Goal: Navigation & Orientation: Understand site structure

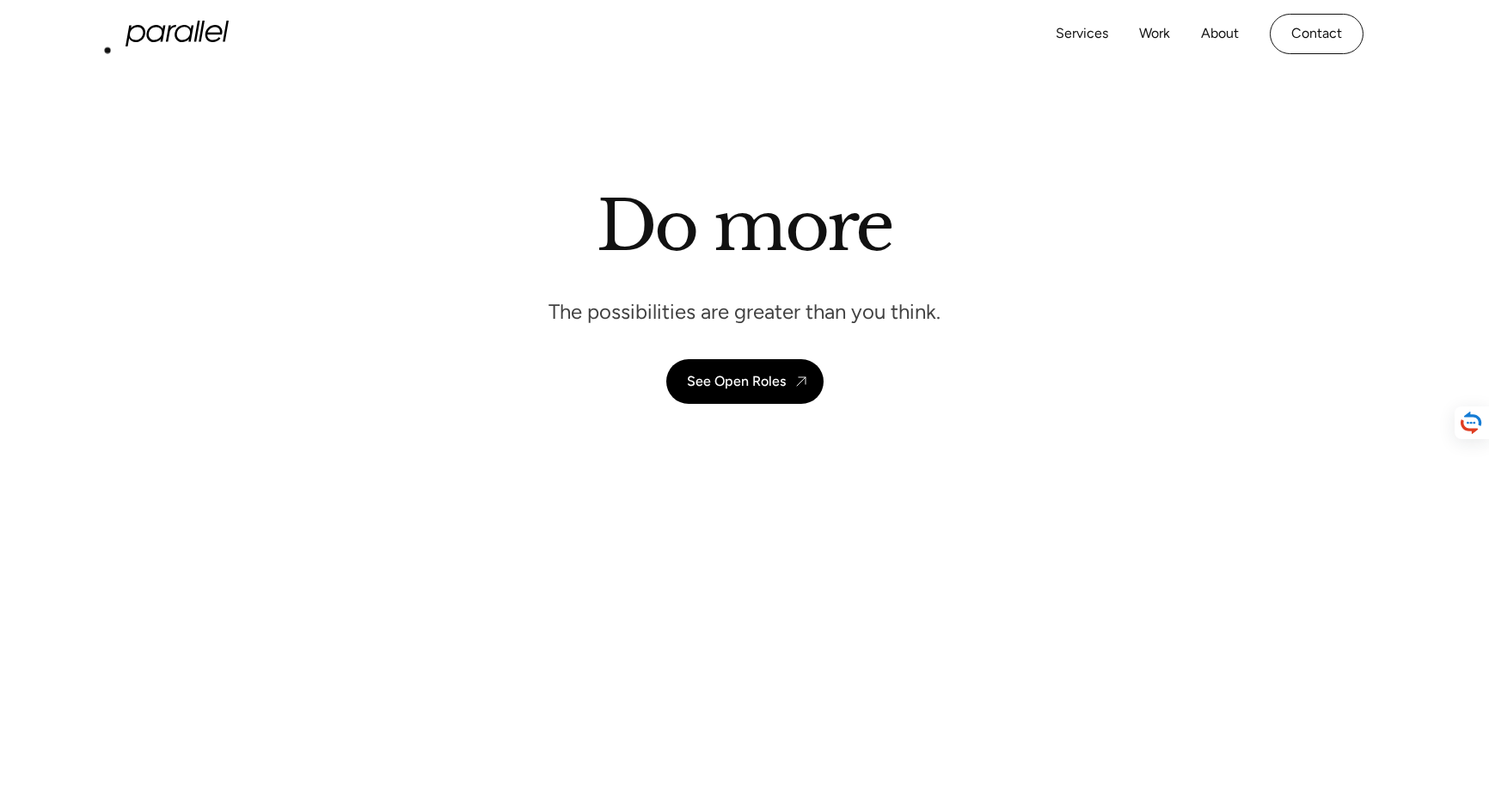
click at [126, 46] on icon "home" at bounding box center [177, 33] width 103 height 26
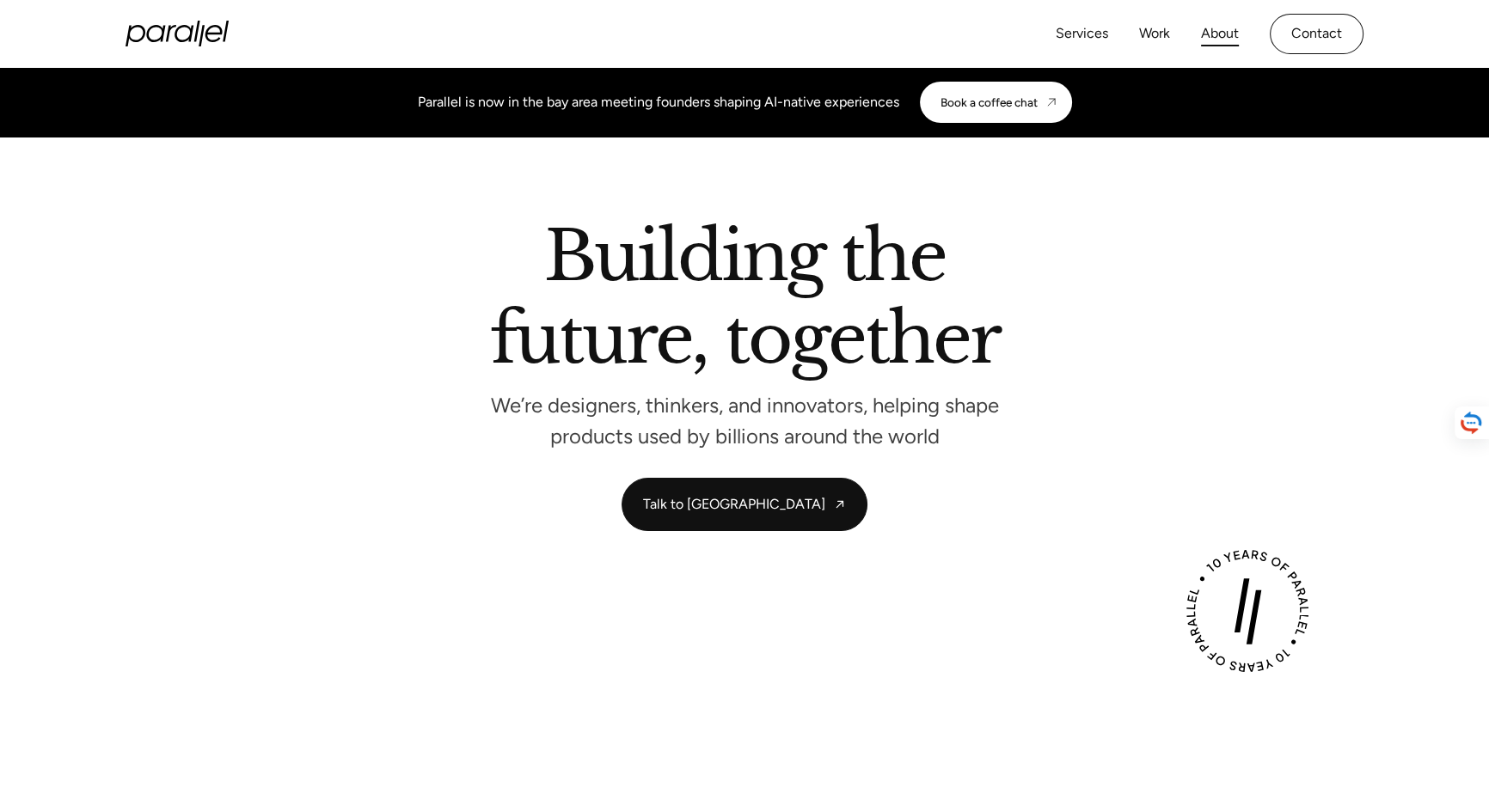
click at [1200, 46] on link "About" at bounding box center [1219, 34] width 37 height 25
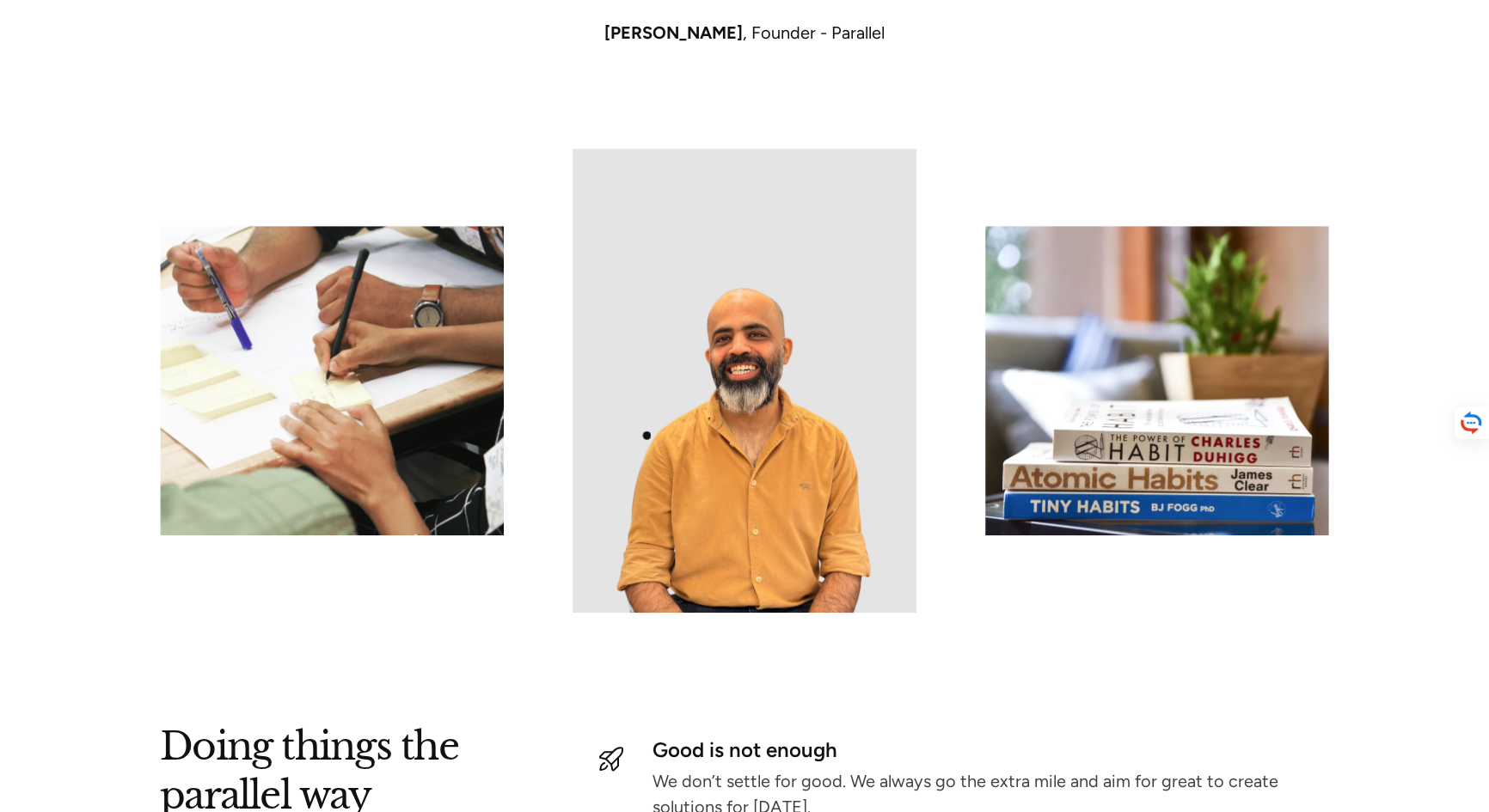
scroll to position [1796, 0]
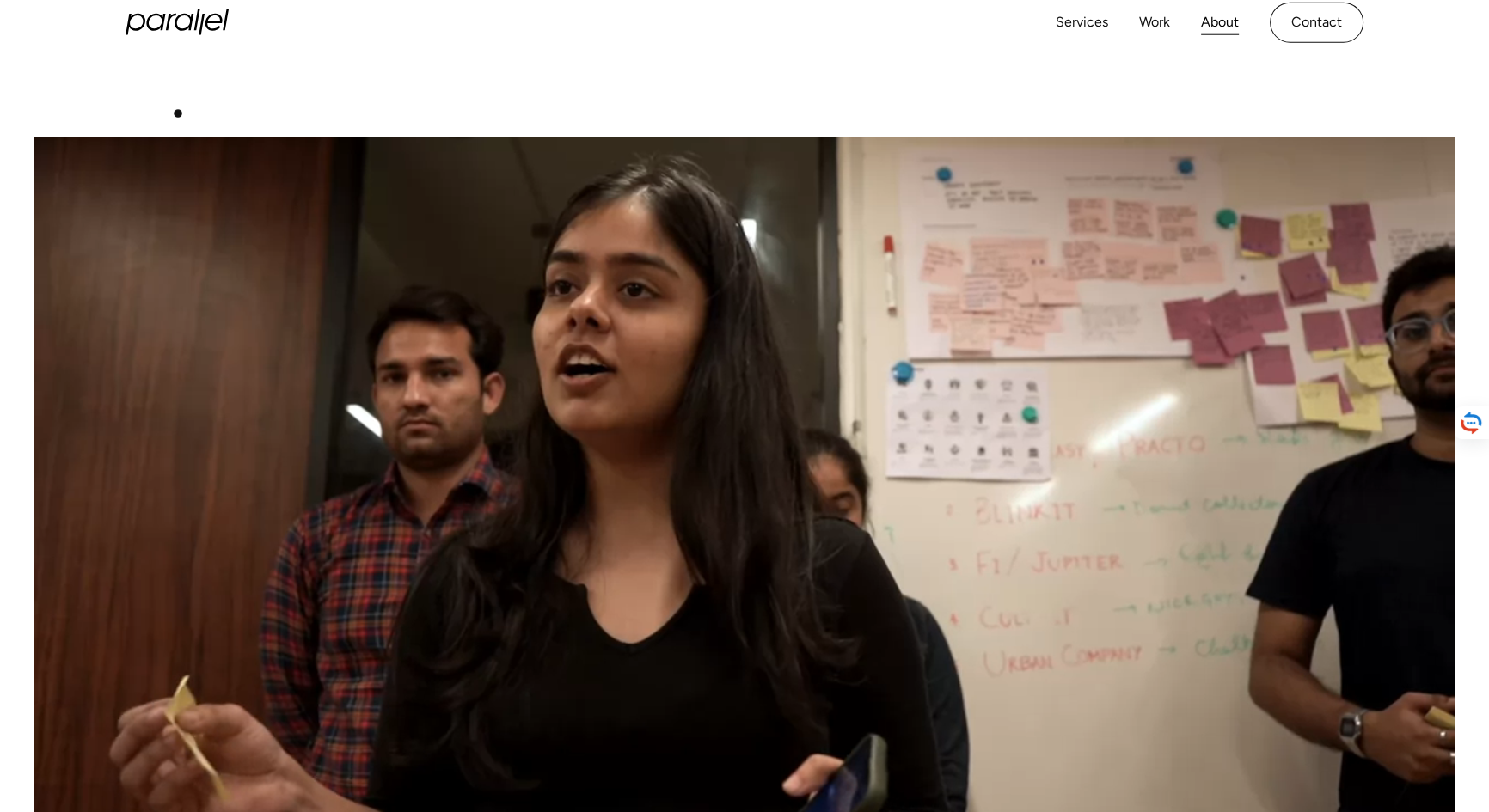
scroll to position [0, 0]
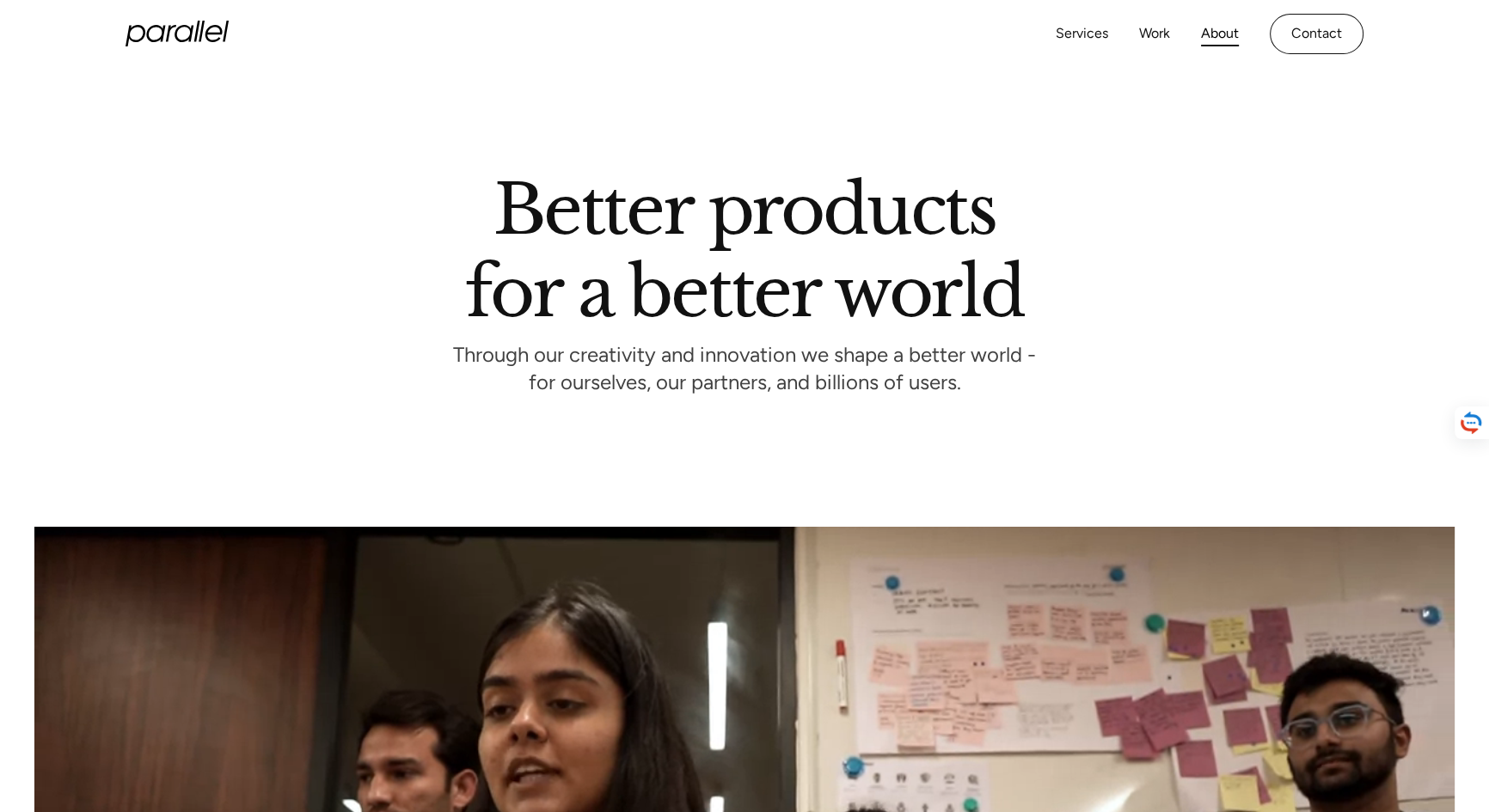
click at [155, 41] on icon "home" at bounding box center [177, 33] width 103 height 26
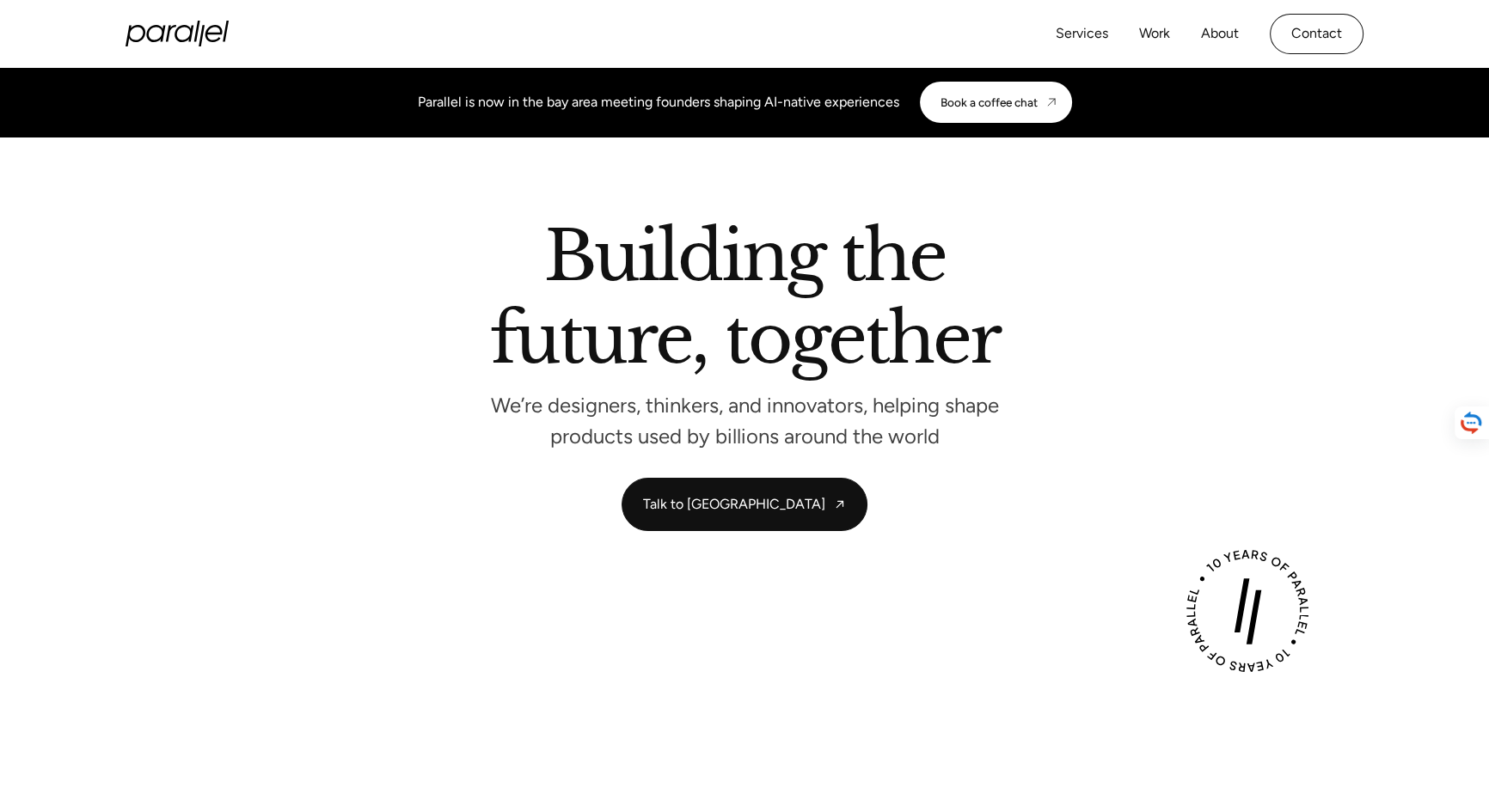
drag, startPoint x: 298, startPoint y: 59, endPoint x: 0, endPoint y: 61, distance: 298.0
click at [0, 61] on div "Services Work About Careers Contact LinkedIn Twitter (X)" at bounding box center [744, 34] width 1489 height 68
